Goal: Transaction & Acquisition: Purchase product/service

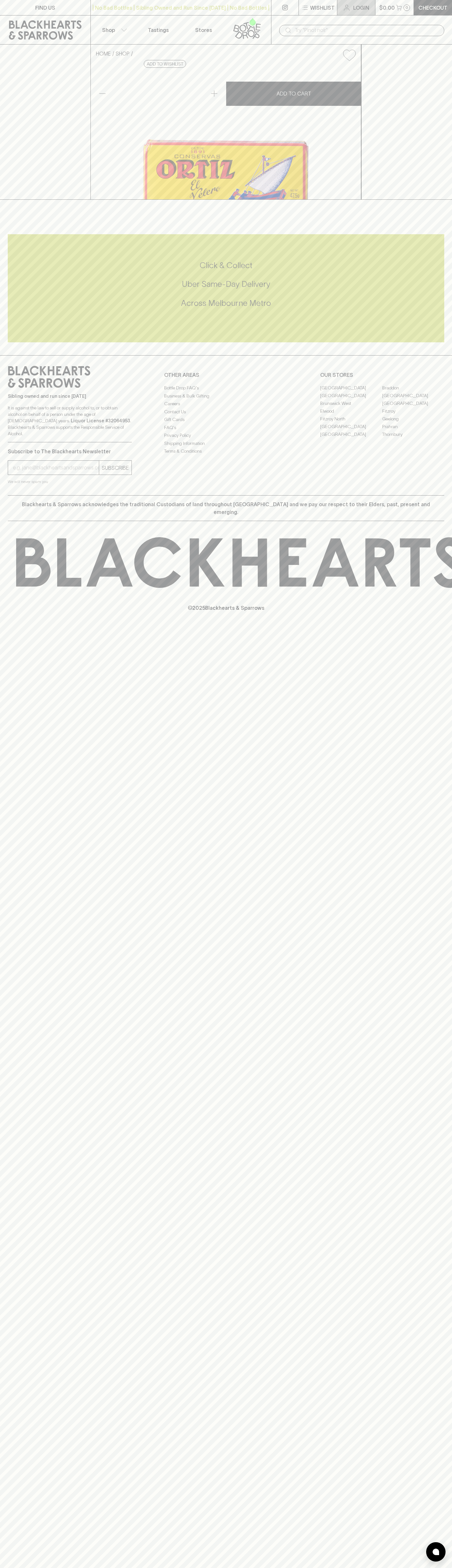
click at [373, 5] on link "Login" at bounding box center [356, 7] width 38 height 15
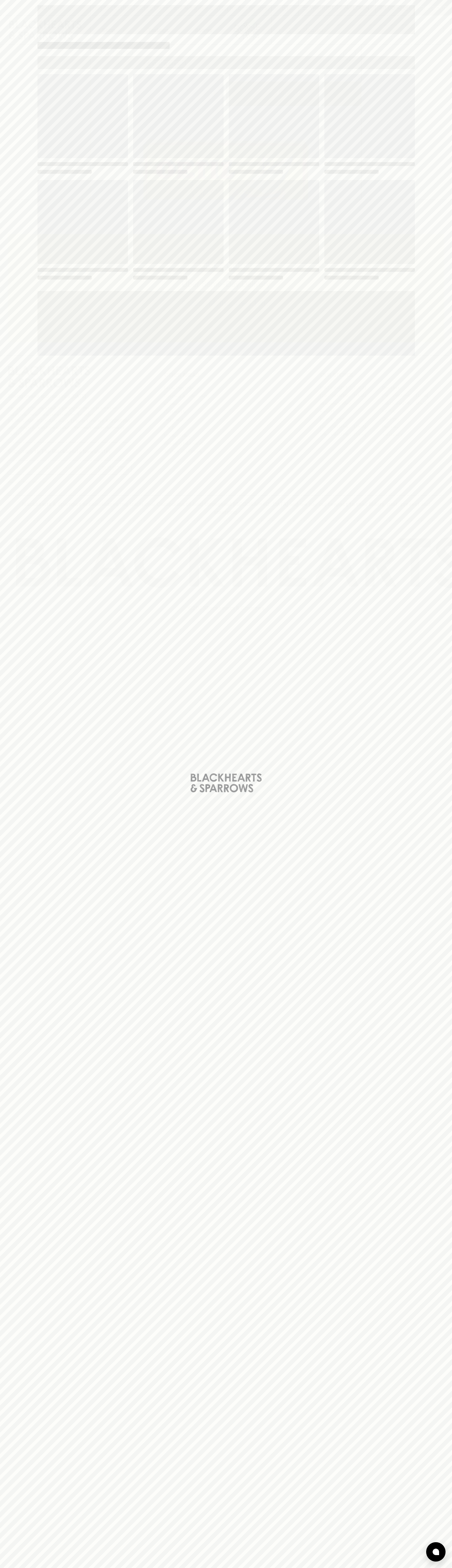
click at [423, 1198] on div "Loading" at bounding box center [226, 784] width 452 height 1568
click at [288, 1567] on html "FIND US | No Bad Bottles | Sibling Owned and Run Since [DATE] | No Bad Bottles …" at bounding box center [226, 784] width 452 height 1568
click at [12, 327] on div "Loading" at bounding box center [226, 784] width 452 height 1568
